Goal: Task Accomplishment & Management: Use online tool/utility

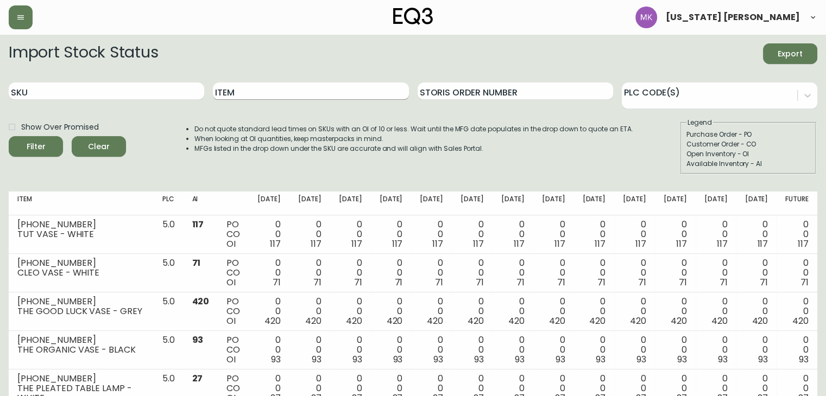
click at [241, 94] on input "Item" at bounding box center [310, 91] width 195 height 17
type input "moh"
click at [9, 136] on button "Filter" at bounding box center [36, 146] width 54 height 21
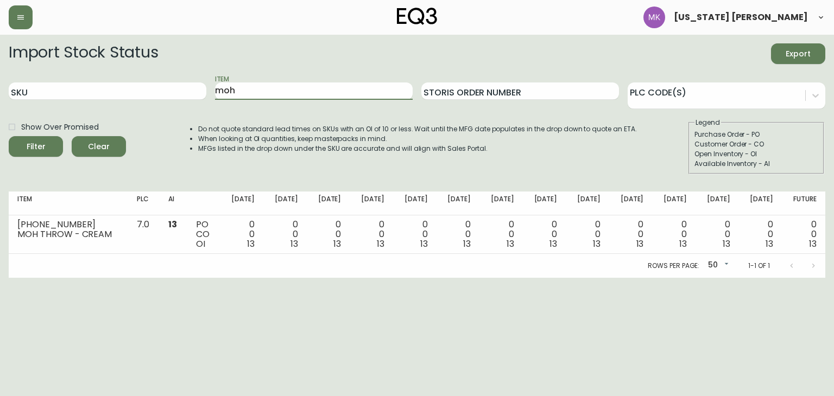
drag, startPoint x: 247, startPoint y: 86, endPoint x: 105, endPoint y: 76, distance: 142.6
click at [105, 76] on div "SKU Item moh Storis Order Number PLC Code(s)" at bounding box center [417, 91] width 816 height 35
click at [120, 100] on div "SKU" at bounding box center [108, 91] width 198 height 35
click at [120, 94] on input "SKU" at bounding box center [108, 91] width 198 height 17
paste input "[PHONE_NUMBER]"
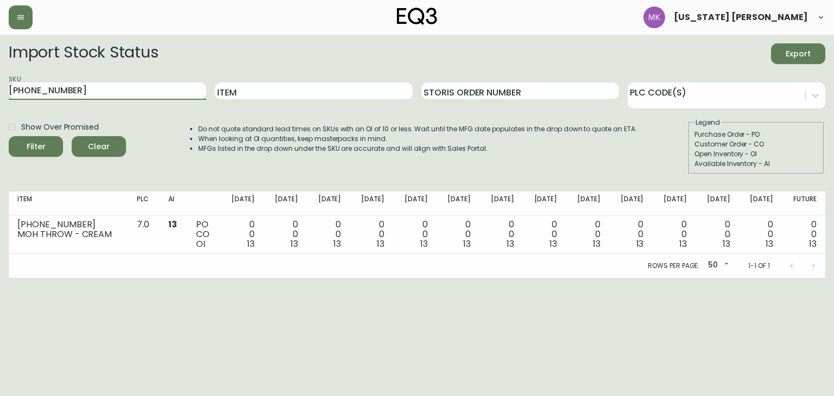
type input "3230-664-8"
click at [9, 136] on button "Filter" at bounding box center [36, 146] width 54 height 21
